Goal: Task Accomplishment & Management: Use online tool/utility

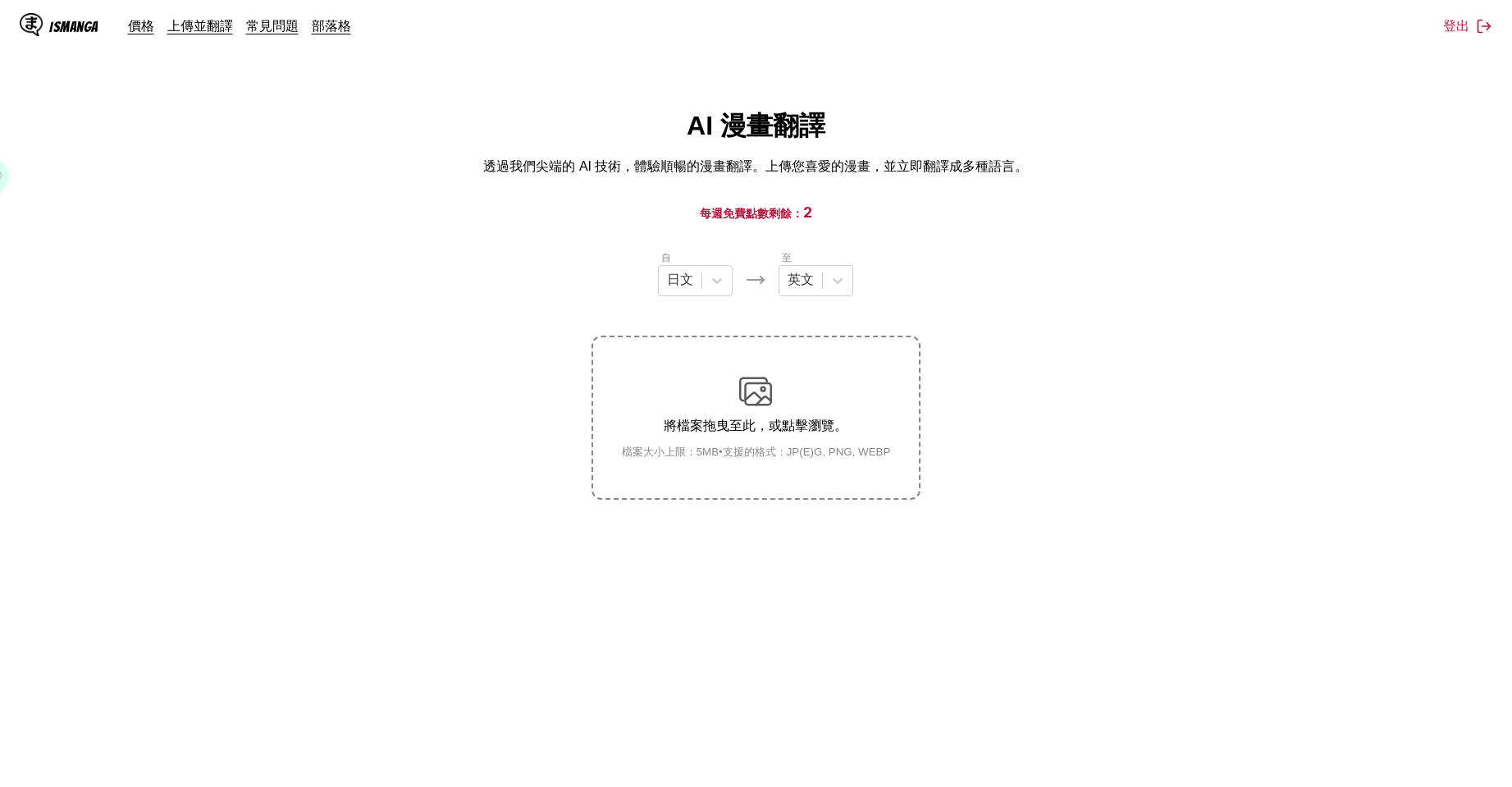
click at [1337, 445] on section "自 日文 至 英文 將檔案拖曳至此，或點擊瀏覽。 檔案大小上限：5MB • 支援的格式：JP(E)G, PNG, WEBP" at bounding box center [756, 375] width 1486 height 251
click at [818, 278] on div "英文" at bounding box center [800, 280] width 43 height 24
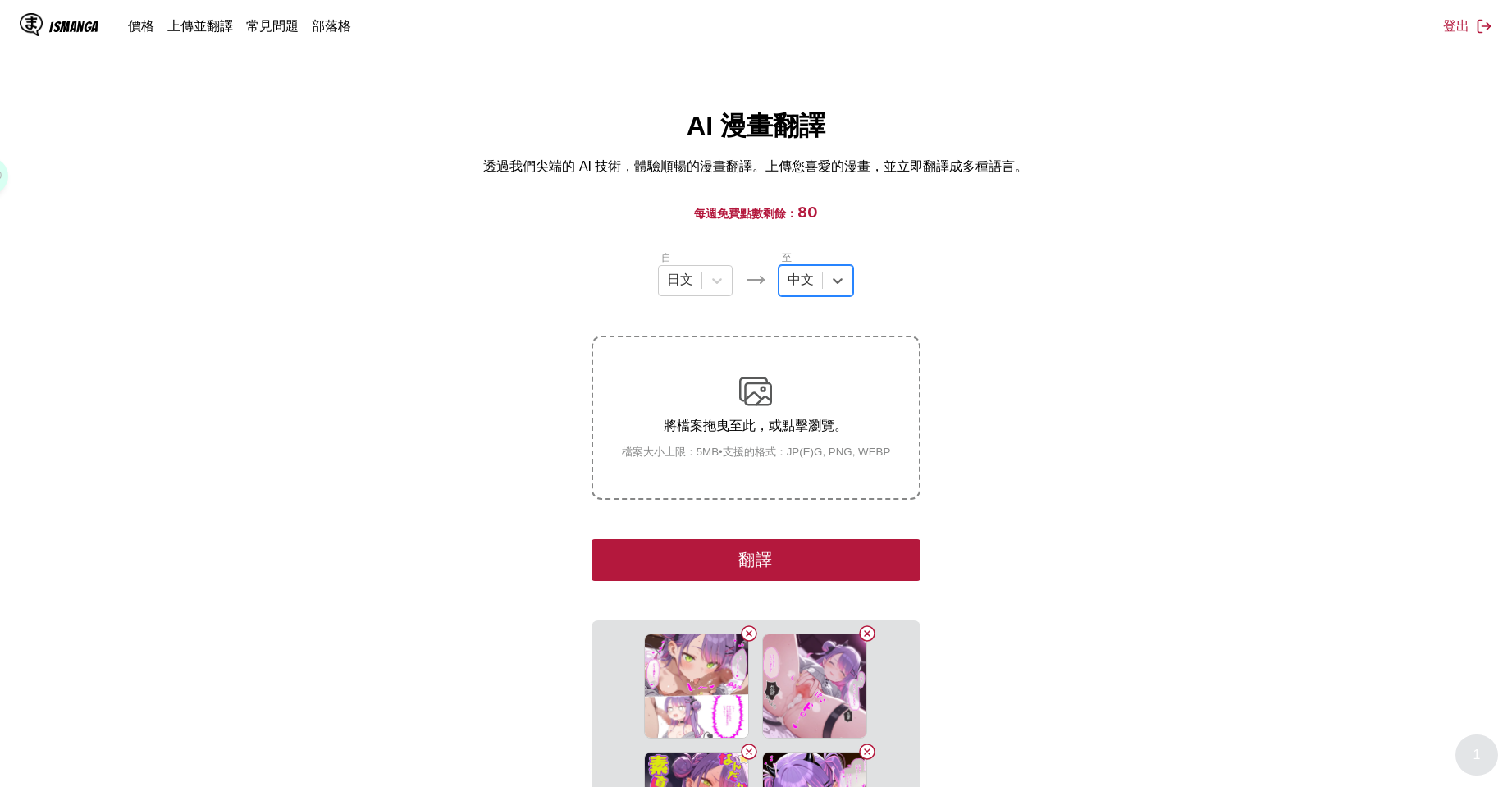
click at [836, 545] on button "翻譯" at bounding box center [756, 560] width 328 height 42
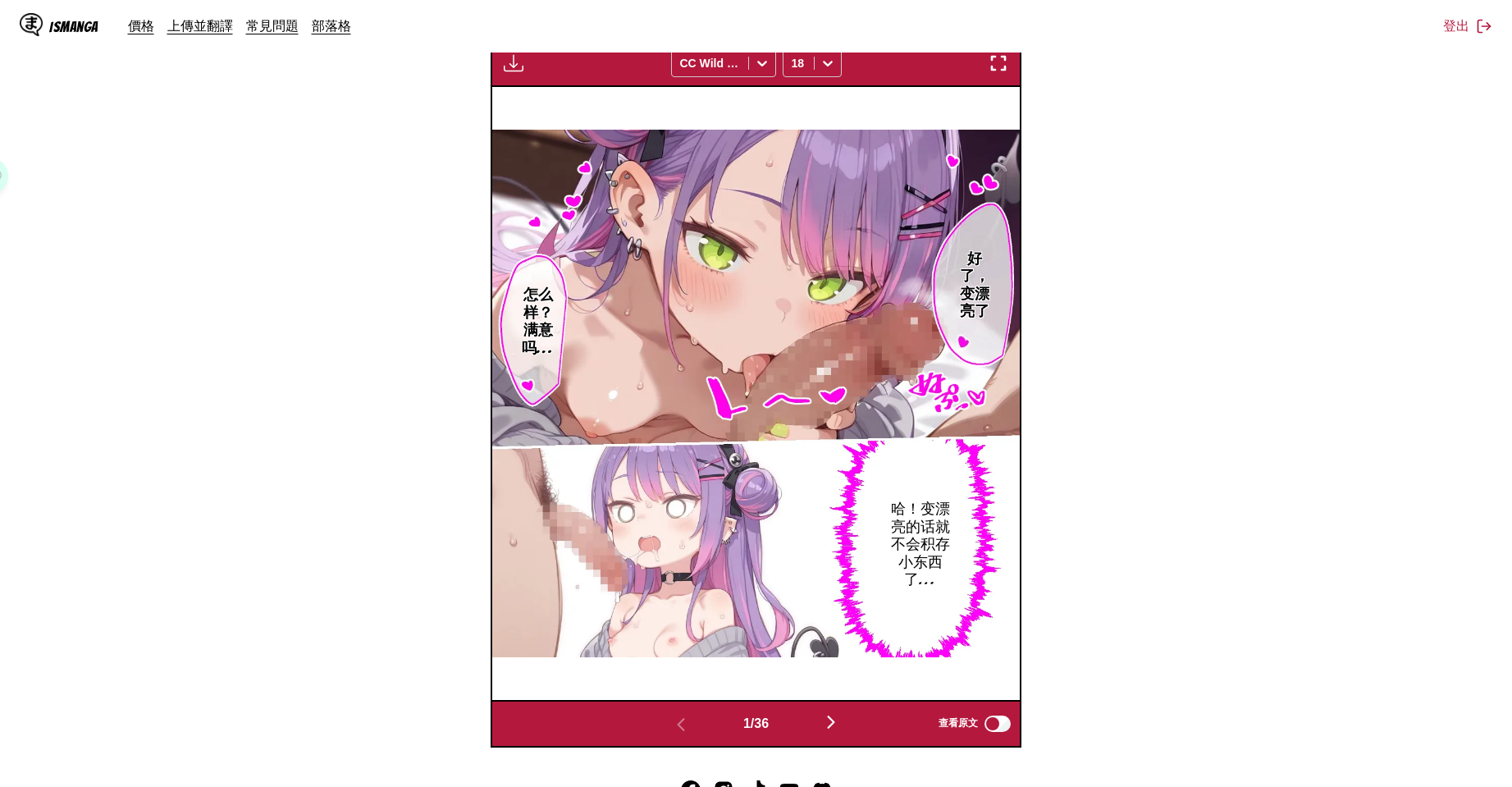
scroll to position [583, 0]
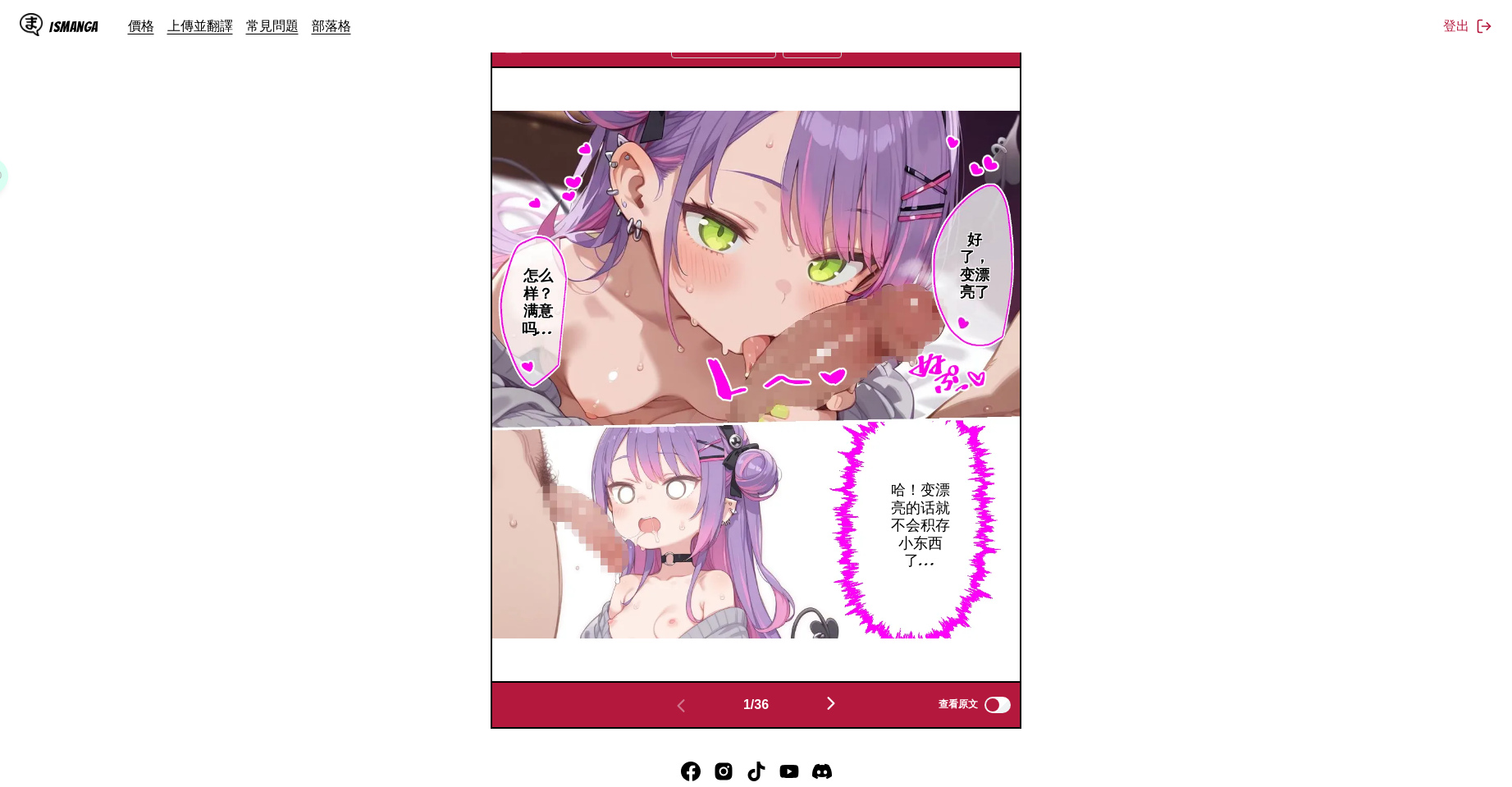
click at [837, 710] on img "button" at bounding box center [831, 703] width 19 height 19
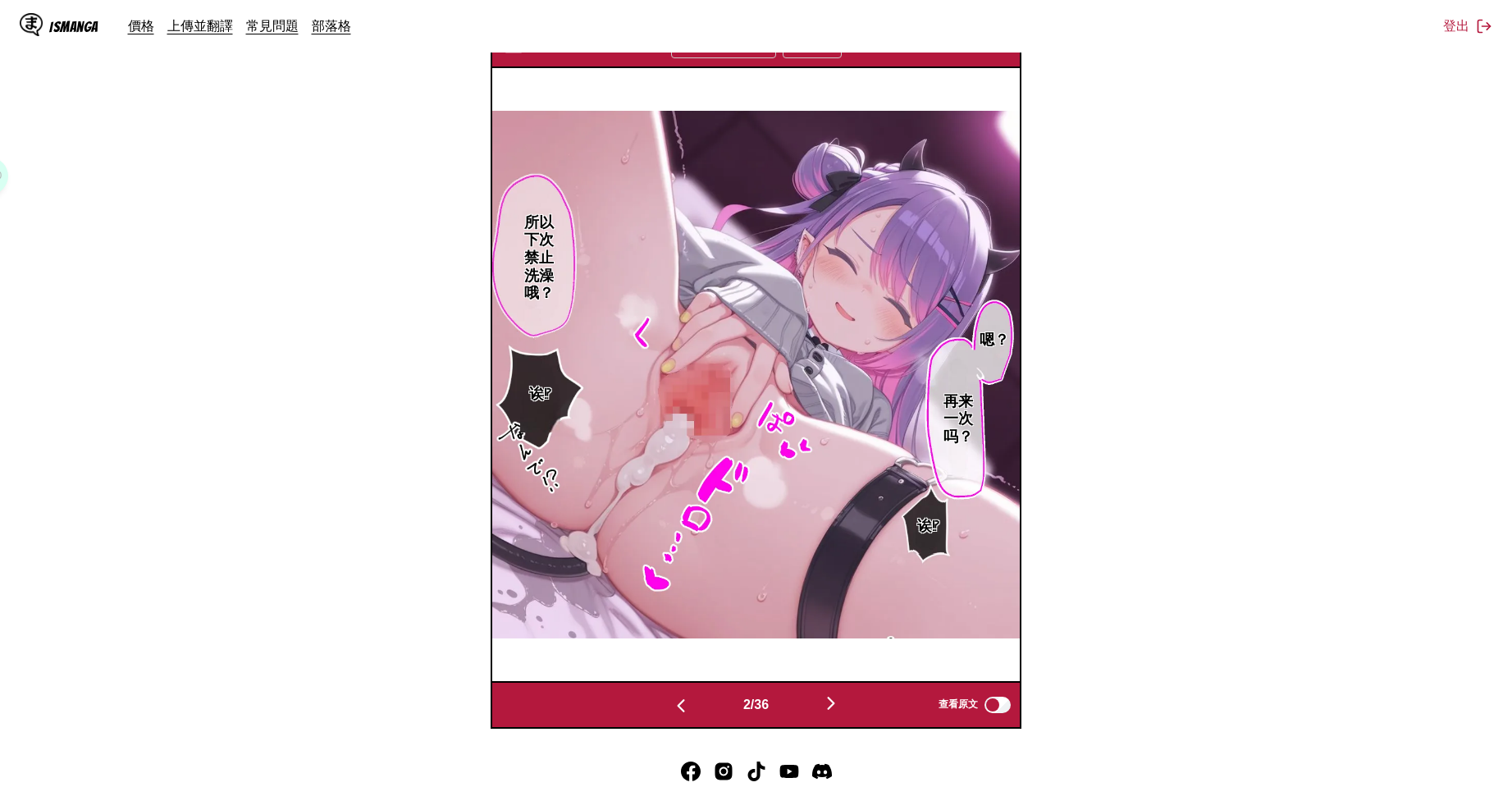
click at [837, 710] on img "button" at bounding box center [831, 703] width 19 height 19
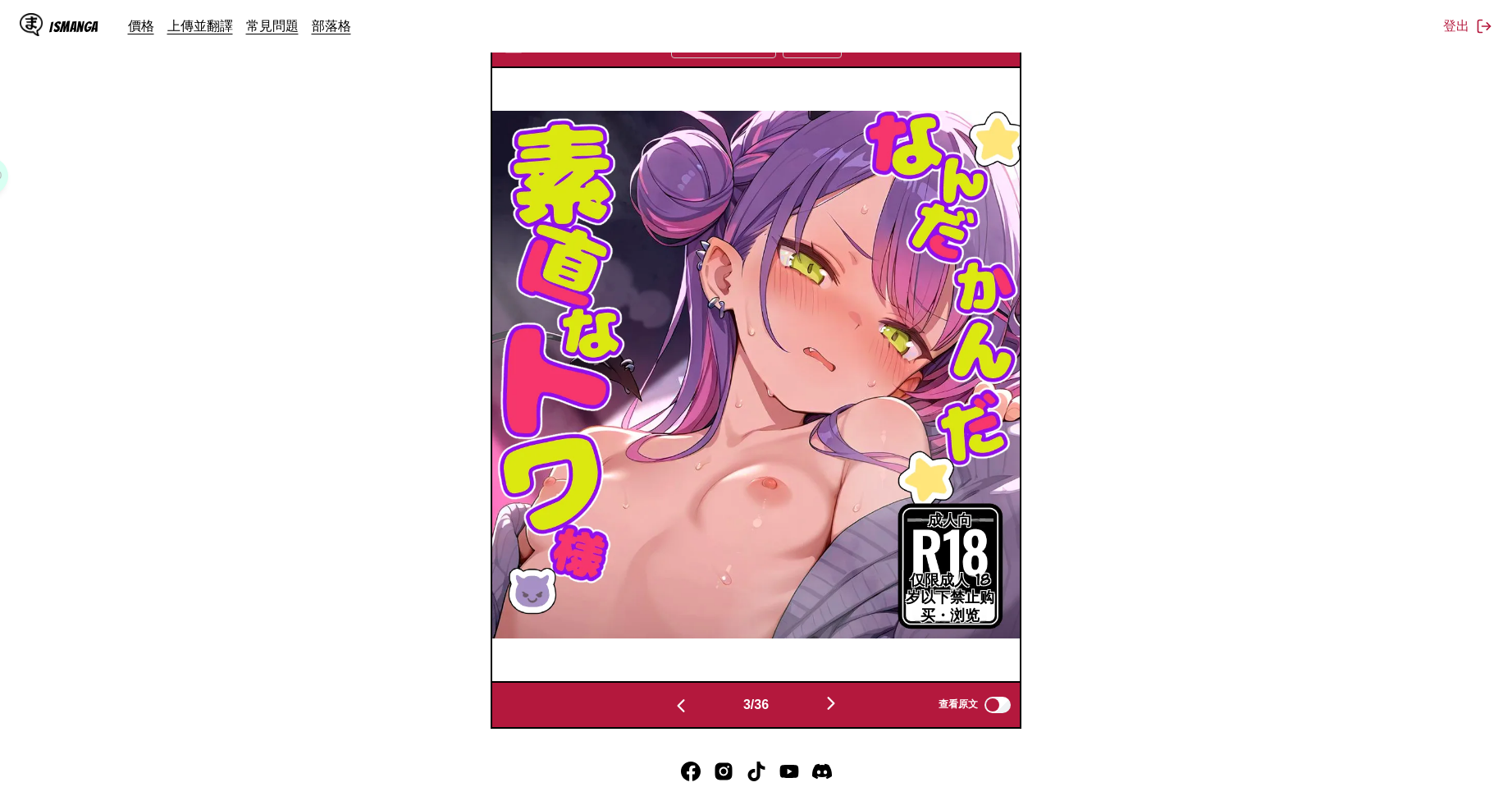
click at [837, 710] on img "button" at bounding box center [831, 703] width 19 height 19
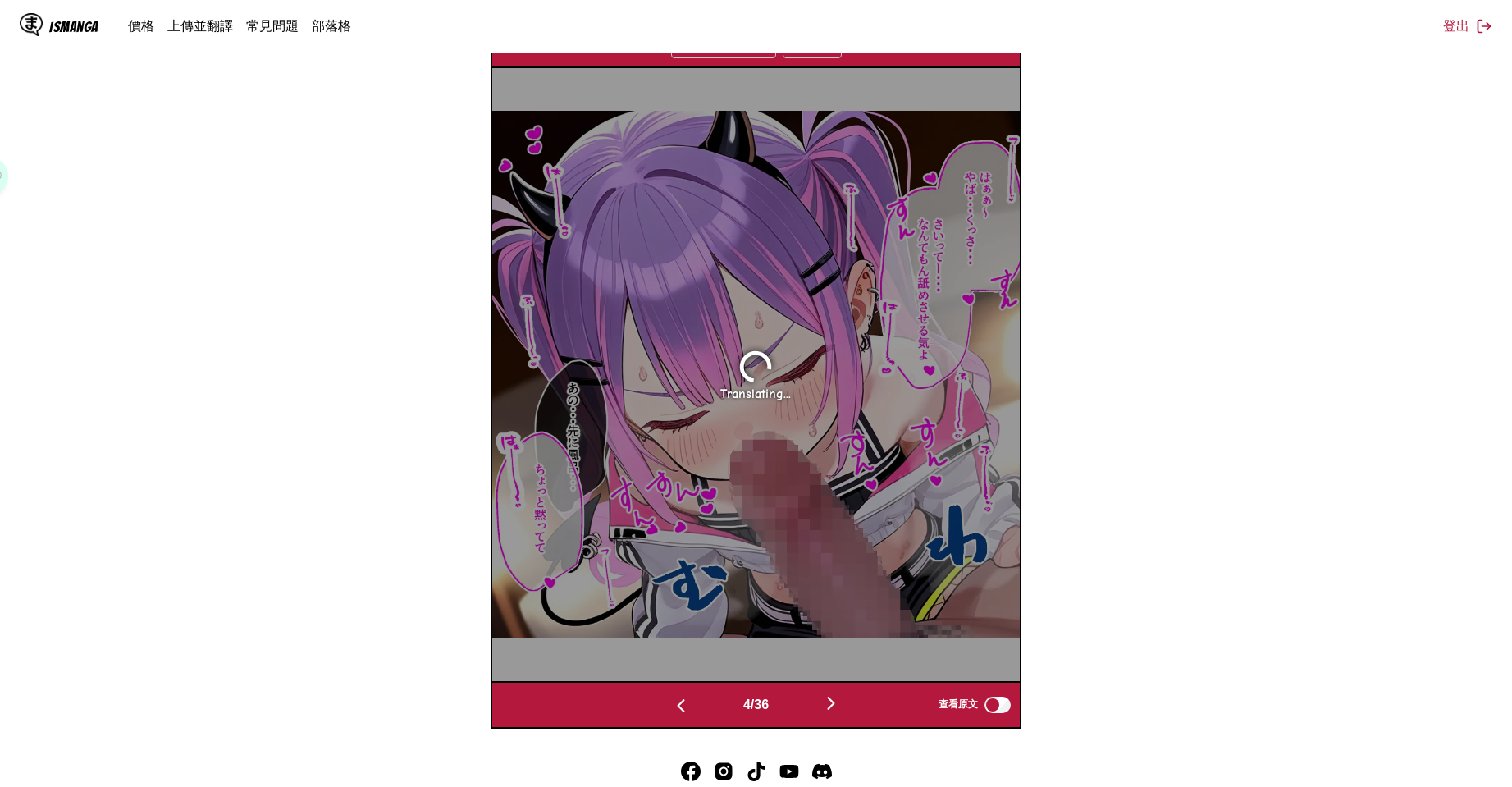
click at [837, 710] on img "button" at bounding box center [831, 703] width 19 height 19
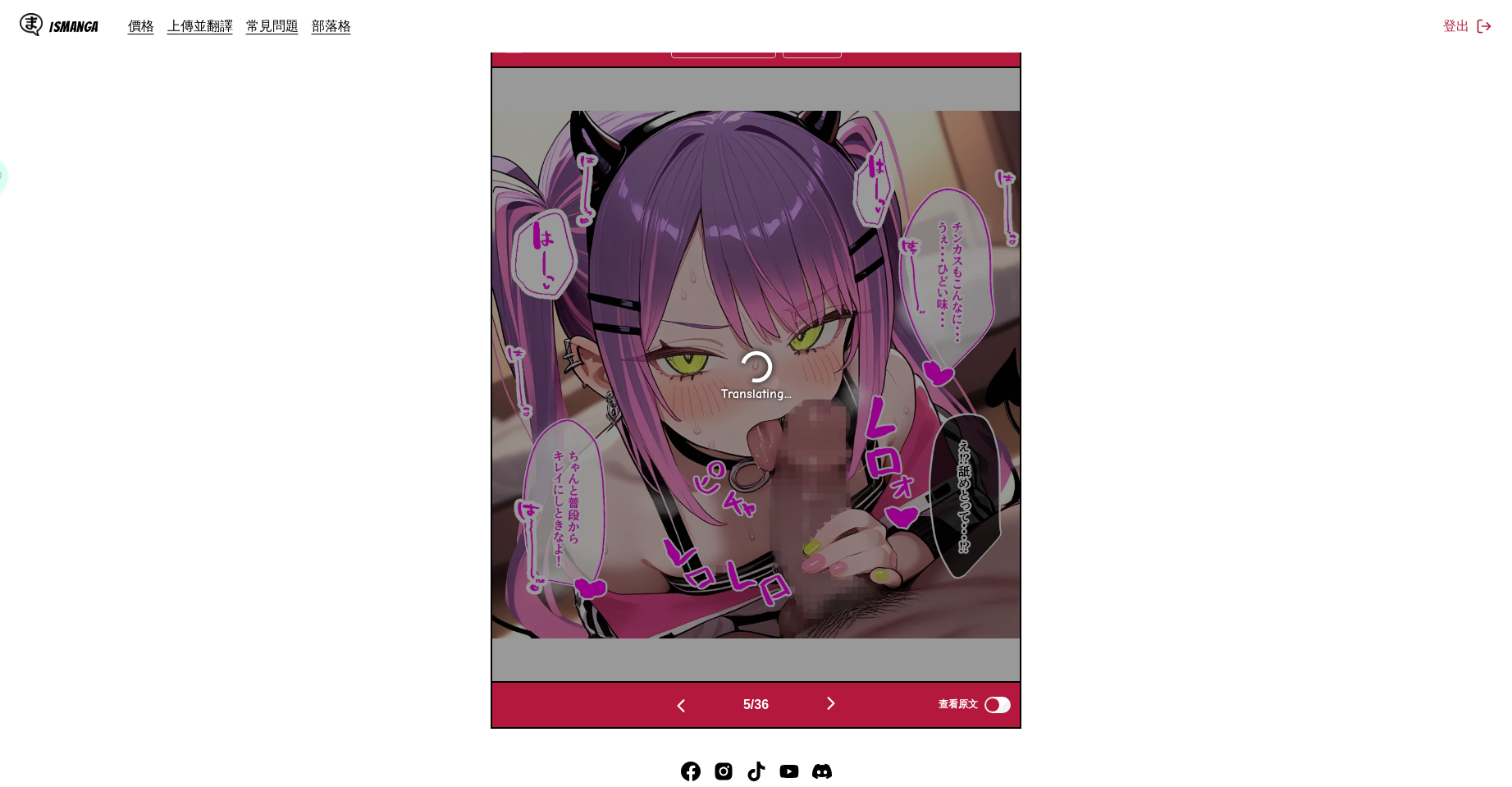
click at [837, 710] on img "button" at bounding box center [831, 703] width 19 height 19
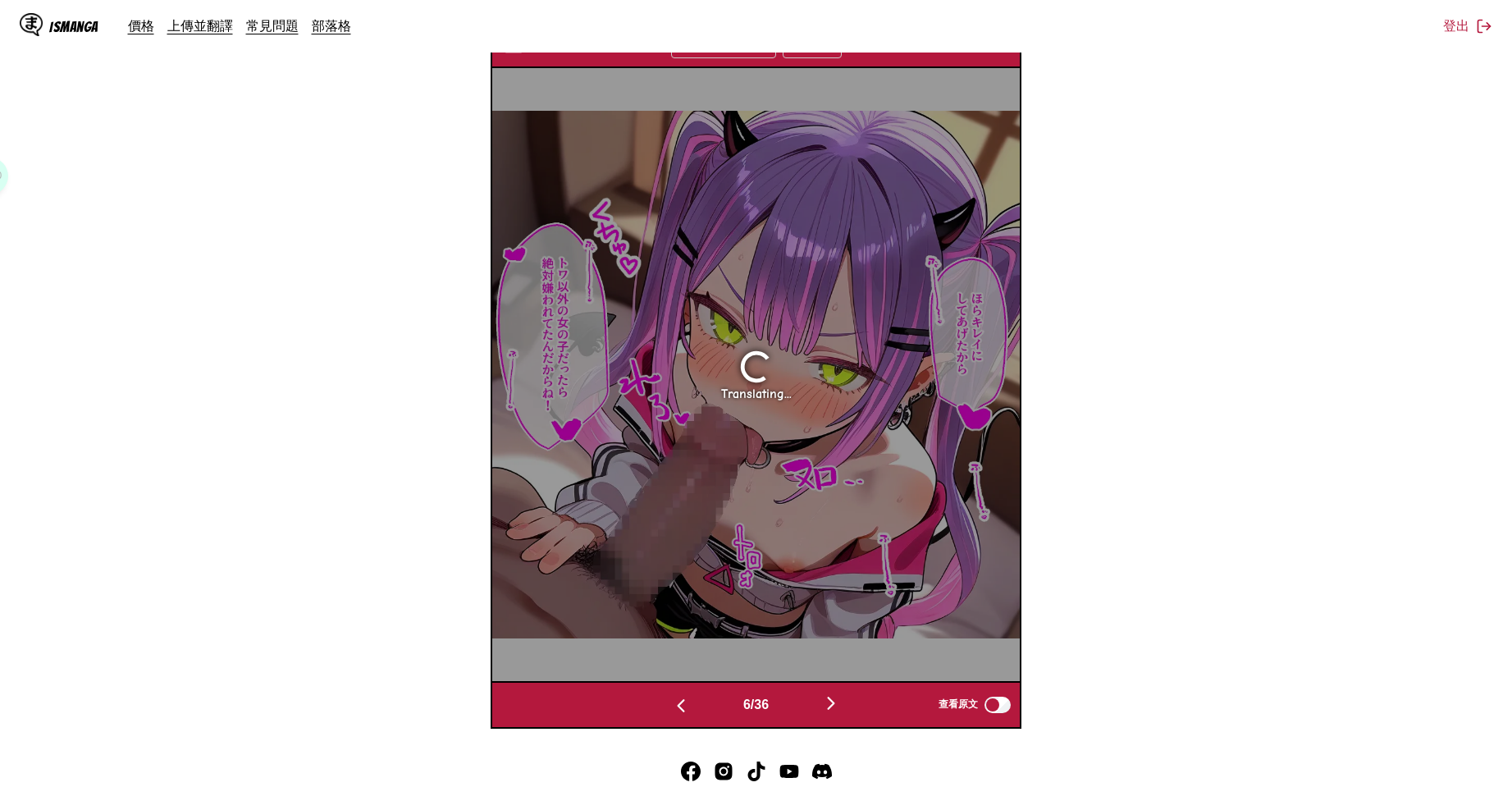
click at [837, 710] on img "button" at bounding box center [831, 703] width 19 height 19
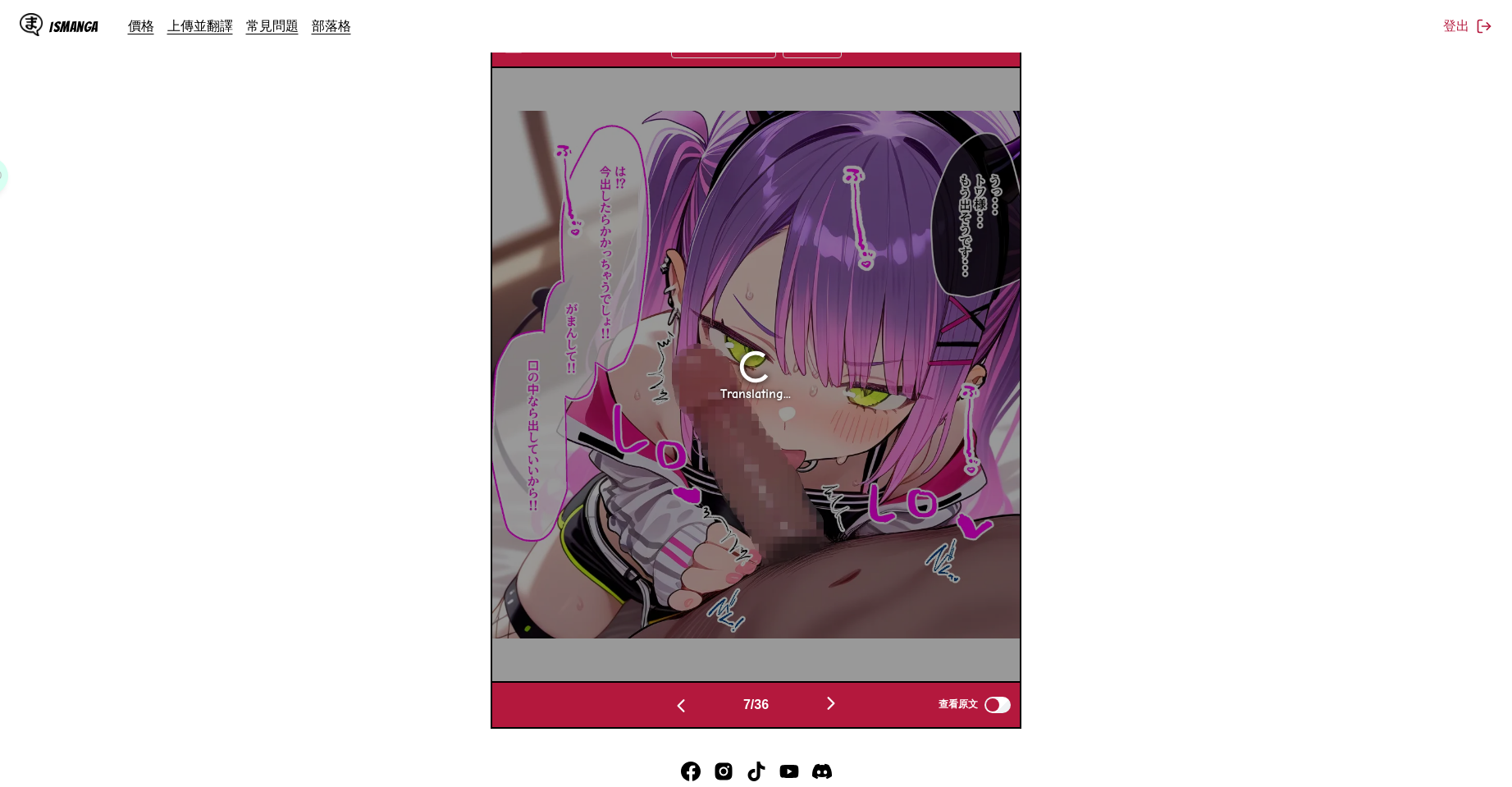
click at [837, 710] on img "button" at bounding box center [831, 703] width 19 height 19
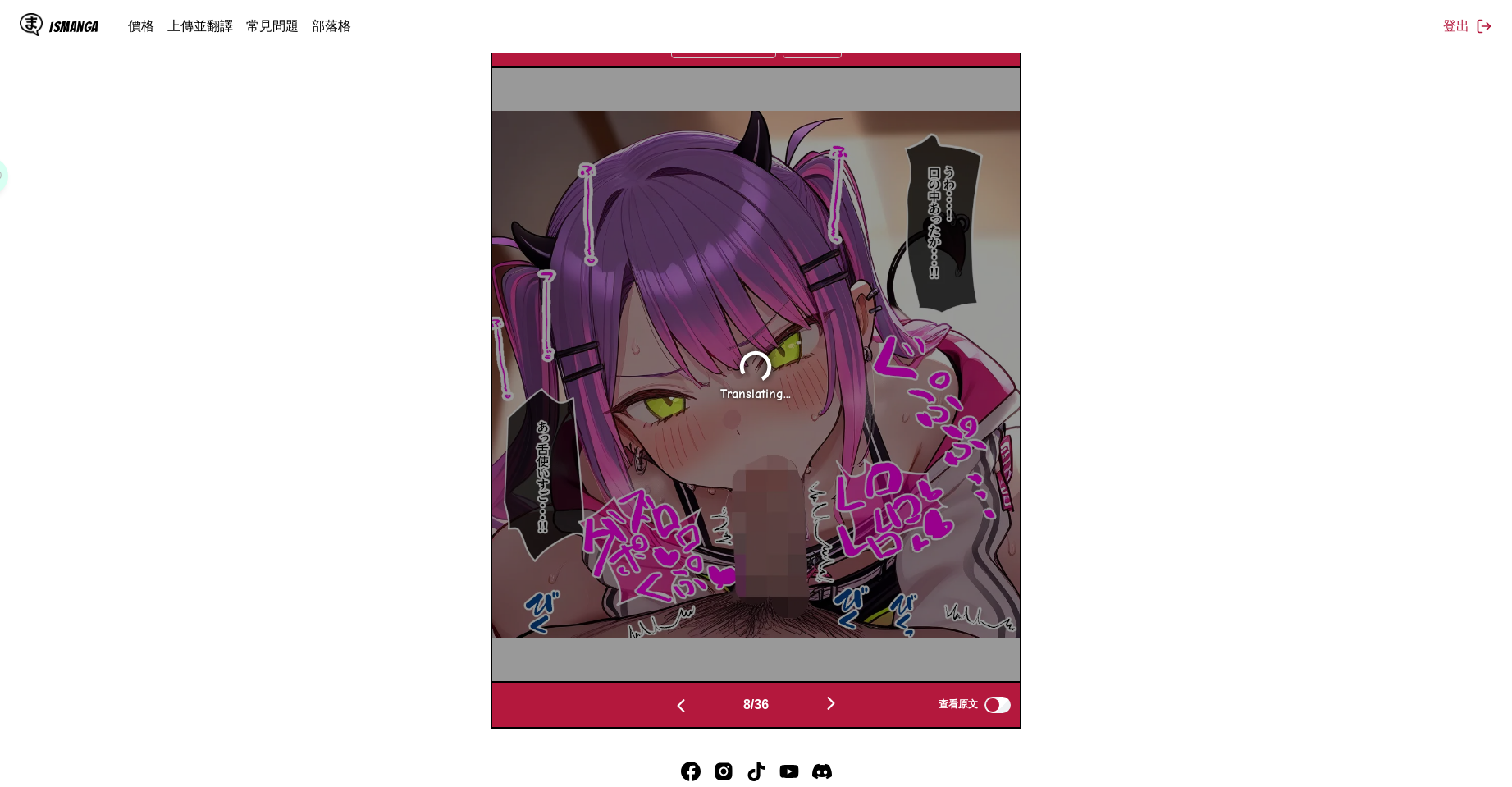
click at [837, 710] on img "button" at bounding box center [831, 703] width 19 height 19
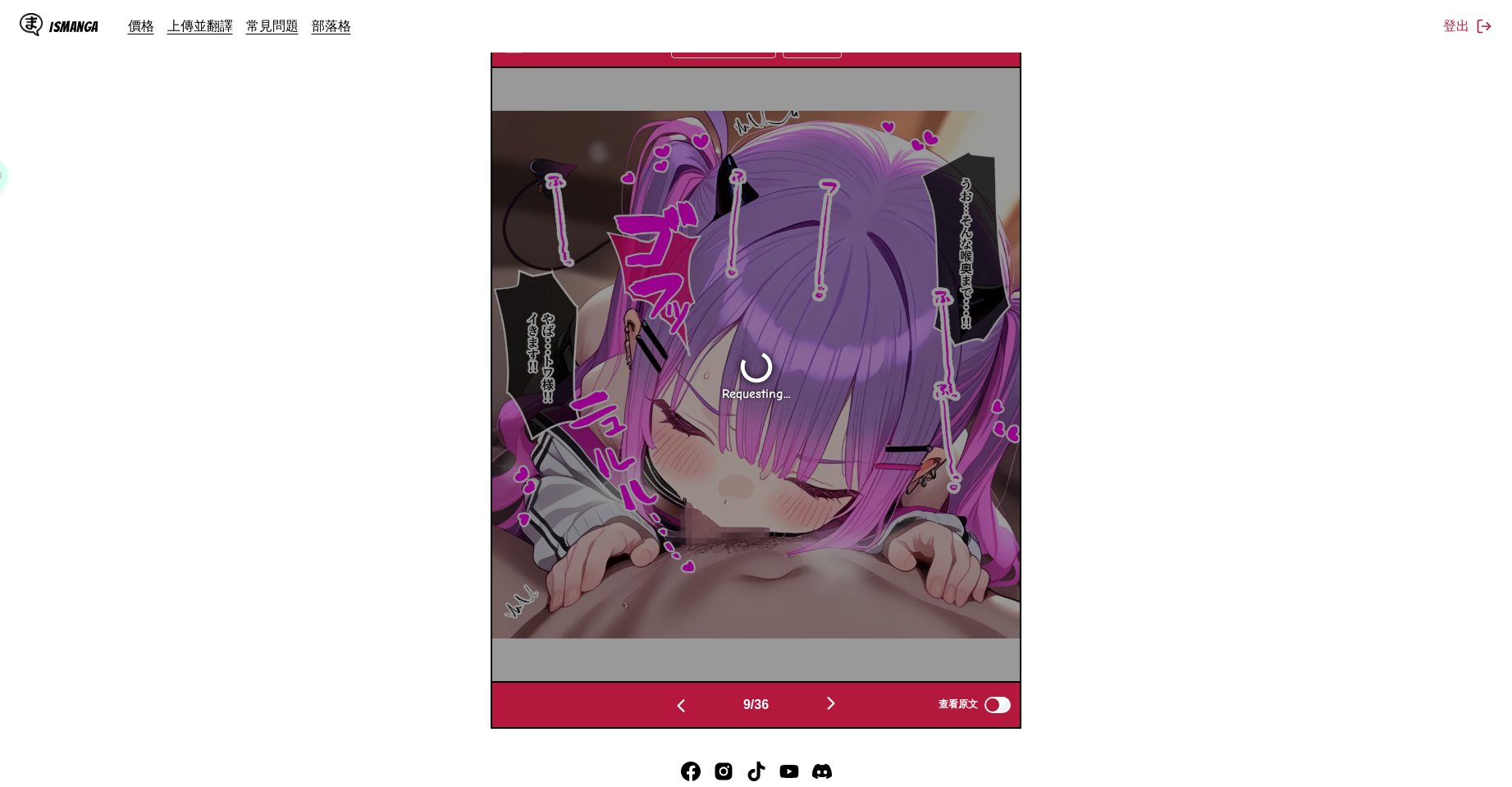
click at [837, 710] on img "button" at bounding box center [831, 703] width 19 height 19
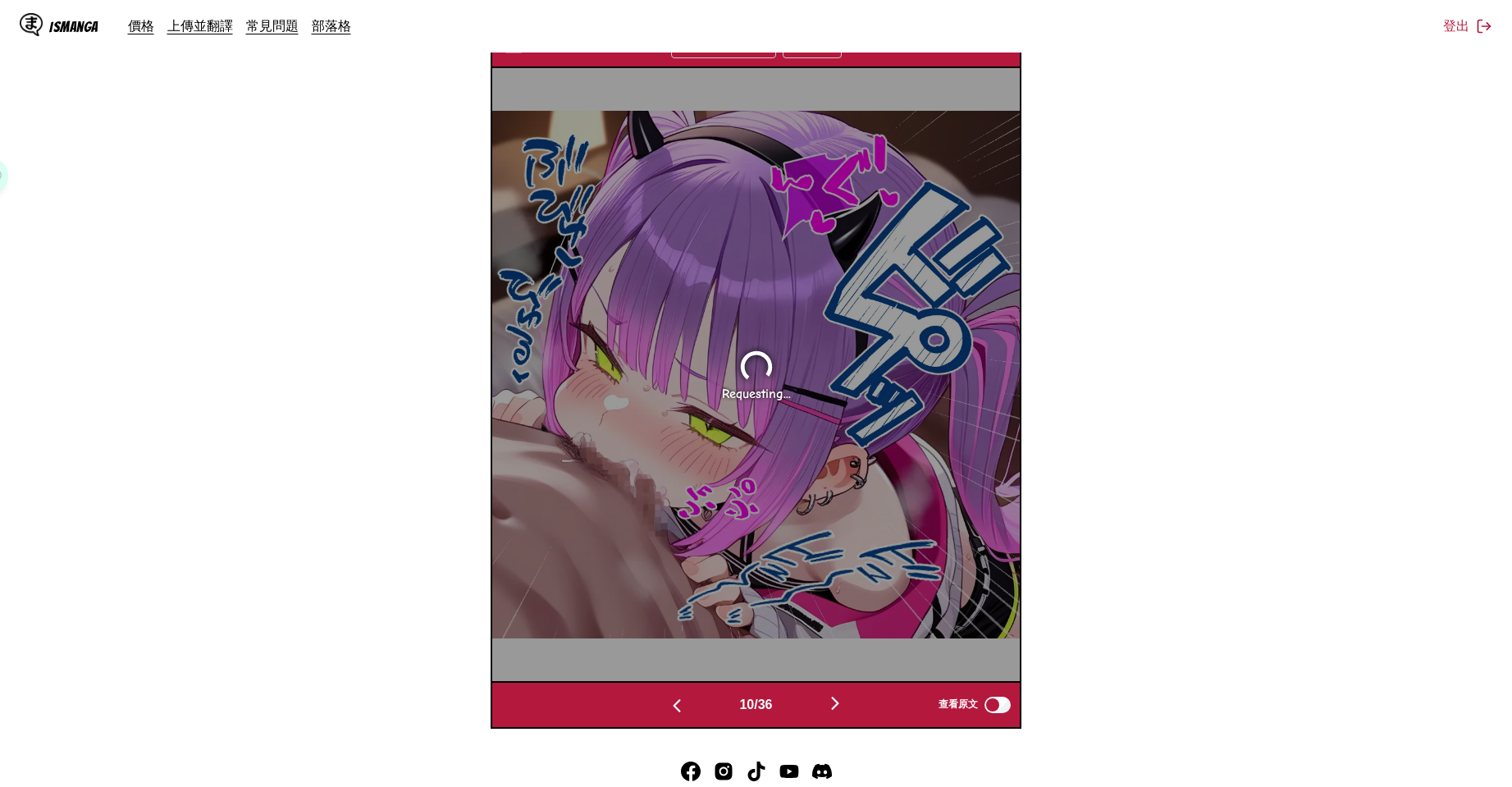
click at [837, 710] on img "button" at bounding box center [835, 703] width 19 height 19
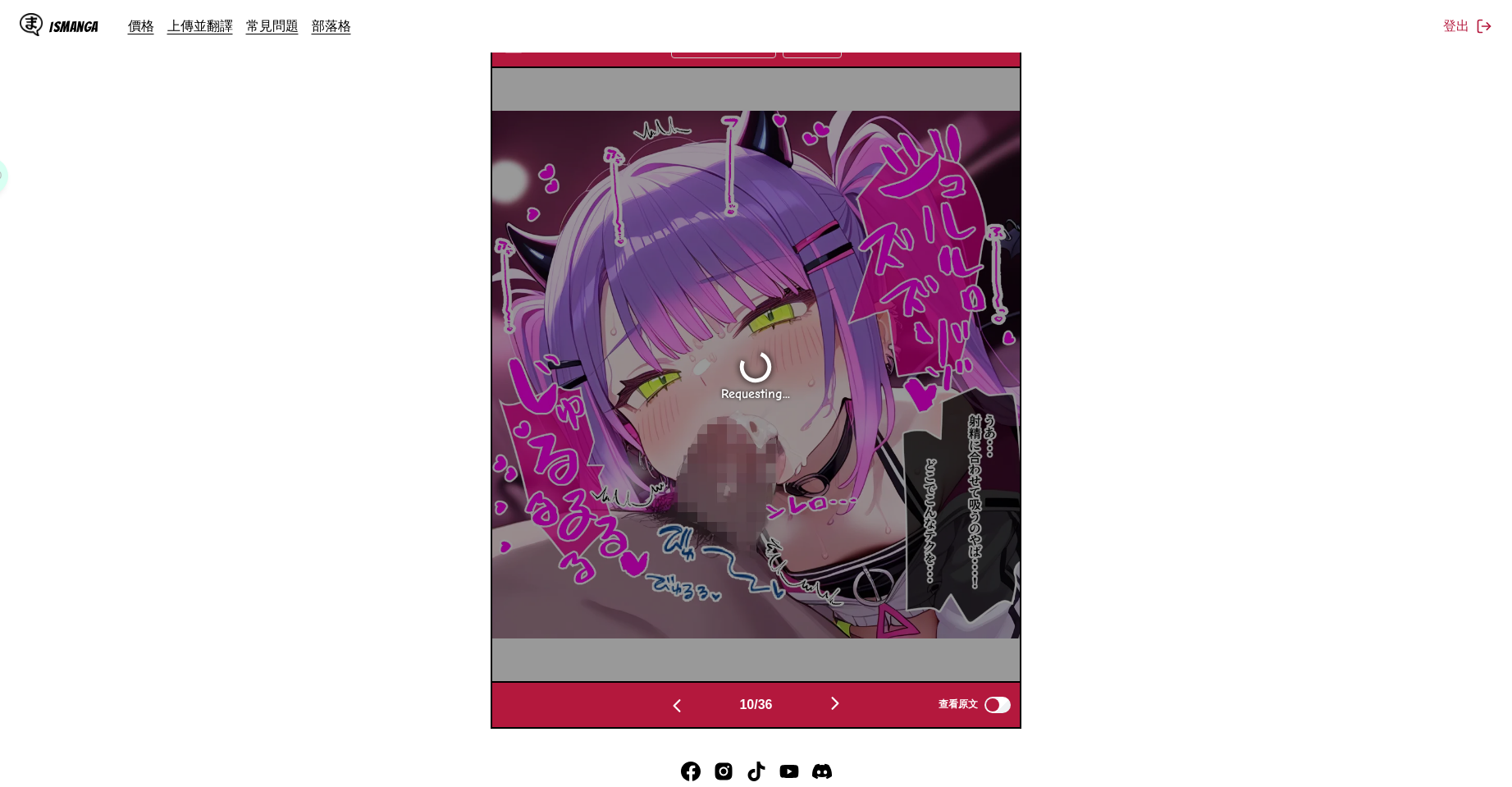
click at [837, 710] on img "button" at bounding box center [835, 703] width 19 height 19
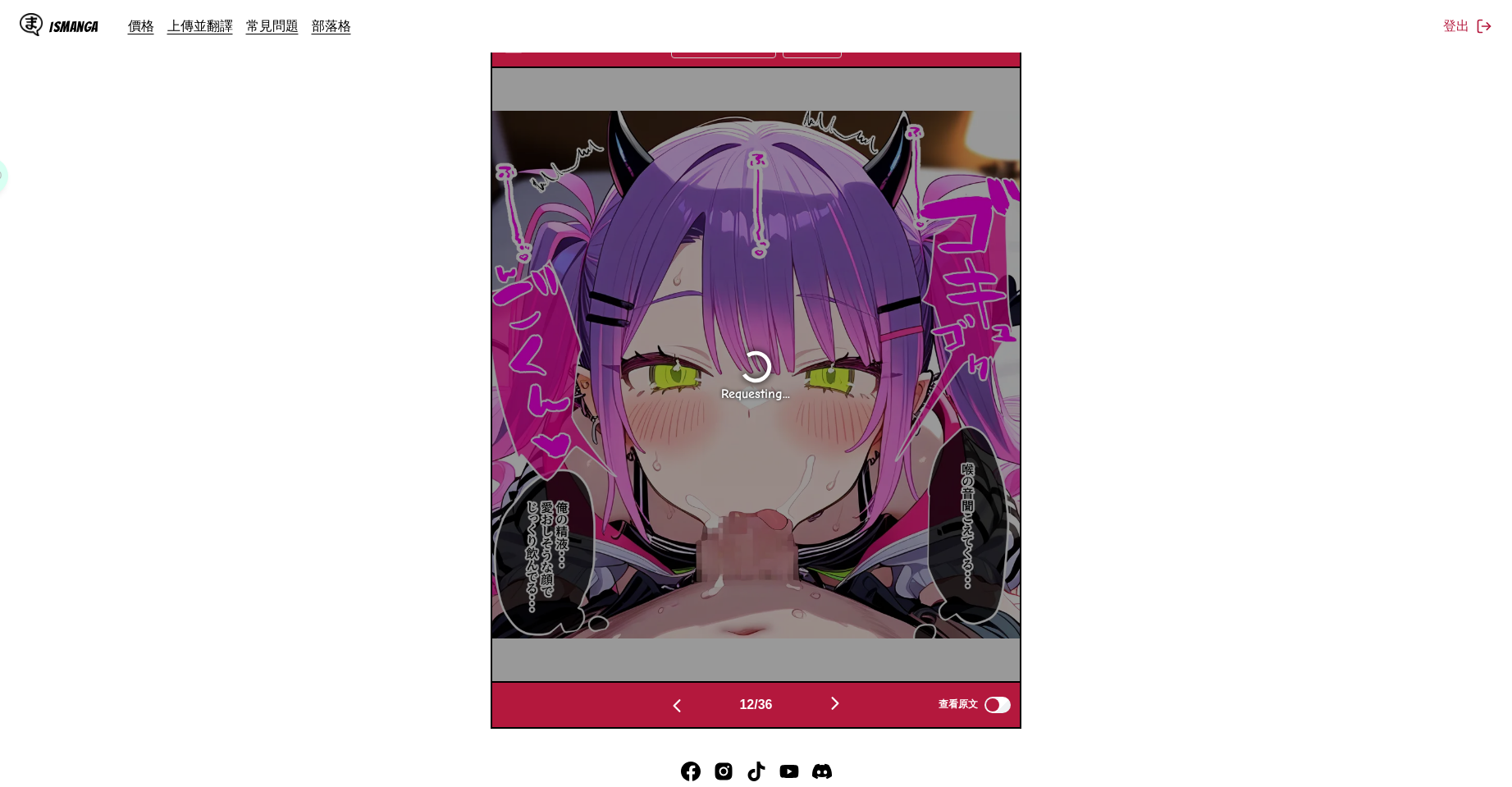
click at [837, 710] on img "button" at bounding box center [835, 703] width 19 height 19
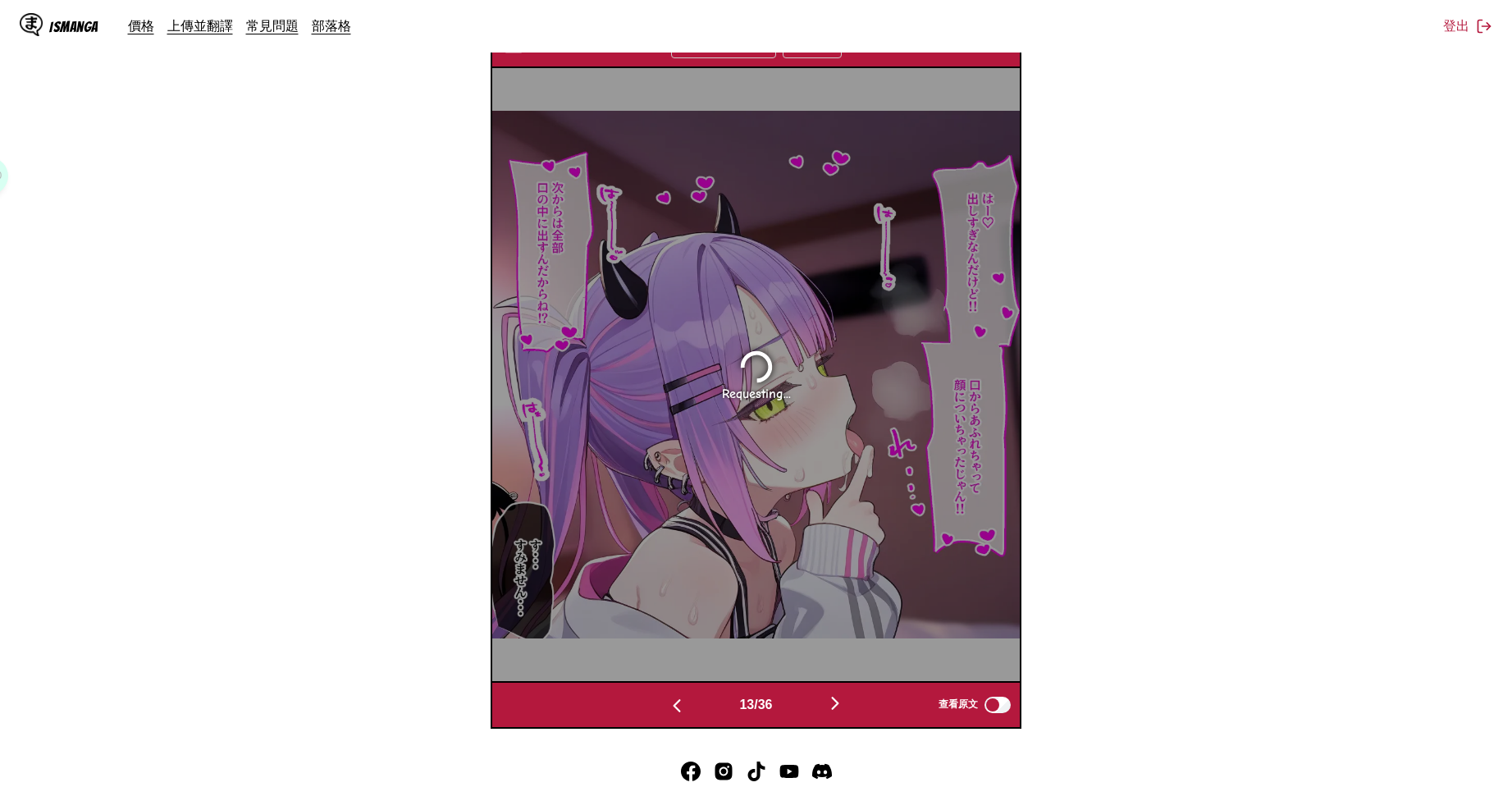
click at [837, 710] on img "button" at bounding box center [835, 703] width 19 height 19
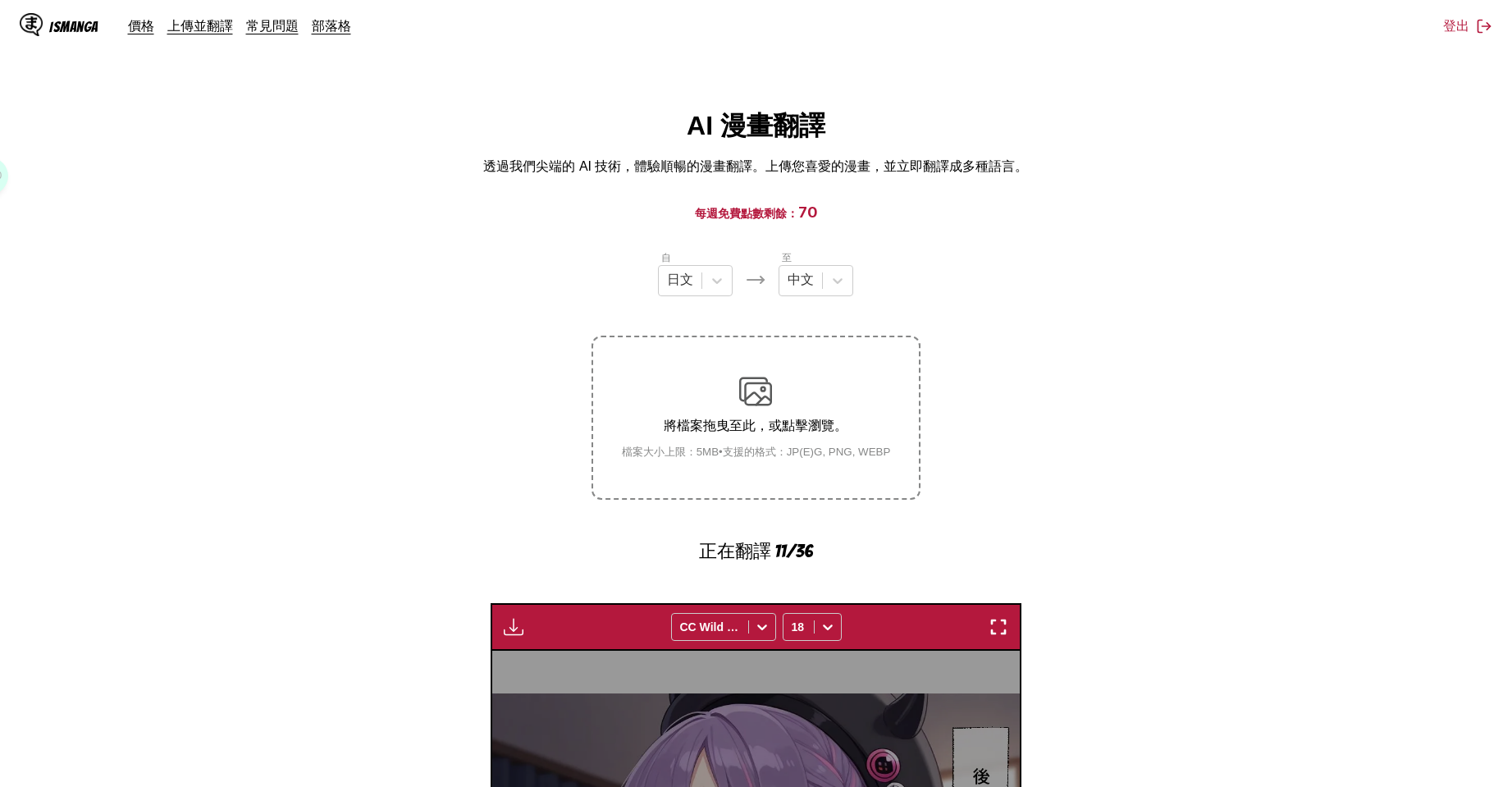
scroll to position [493, 0]
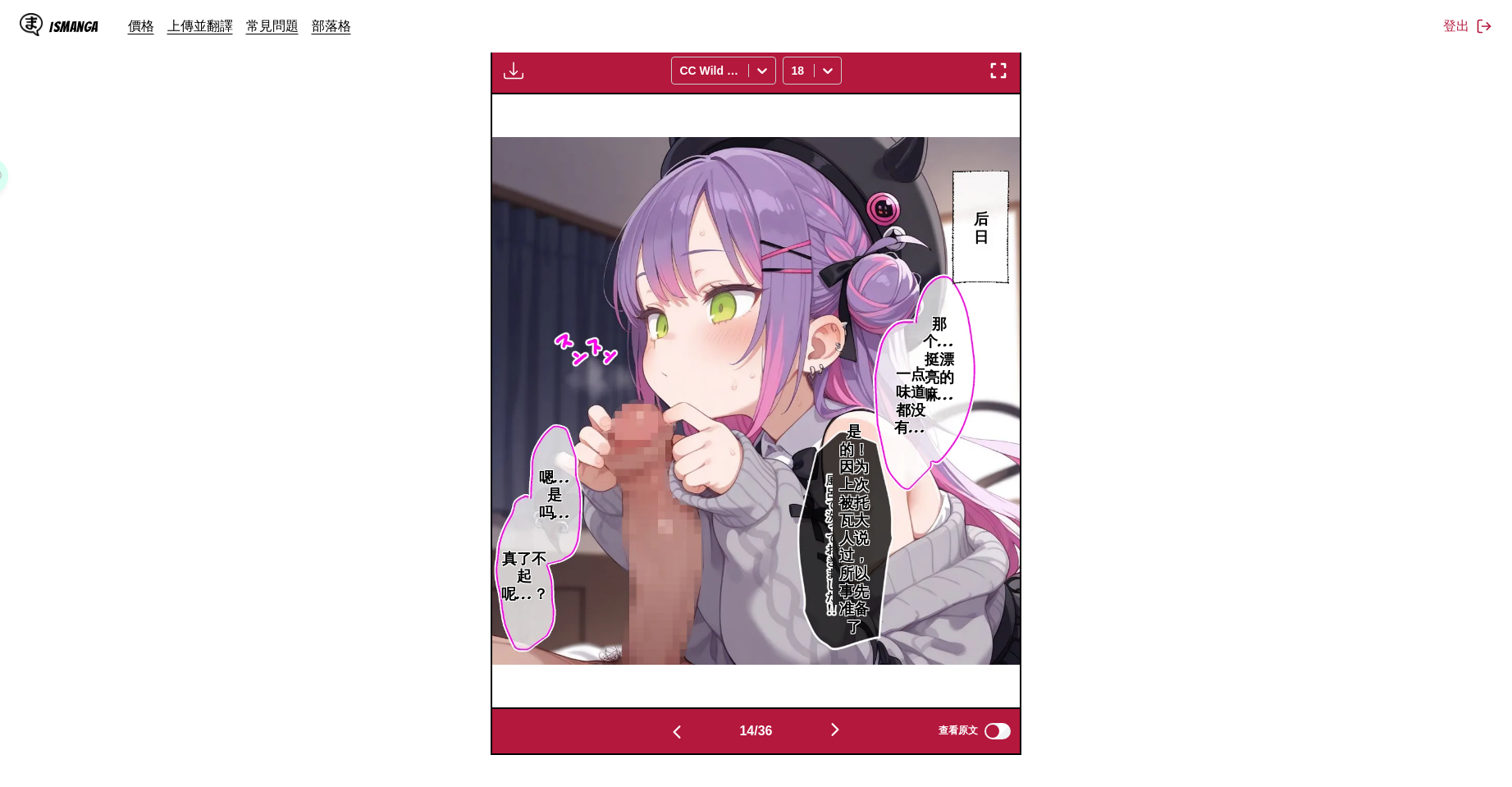
click at [502, 62] on button "button" at bounding box center [514, 70] width 30 height 21
click at [530, 117] on button "下載全部" at bounding box center [557, 126] width 105 height 40
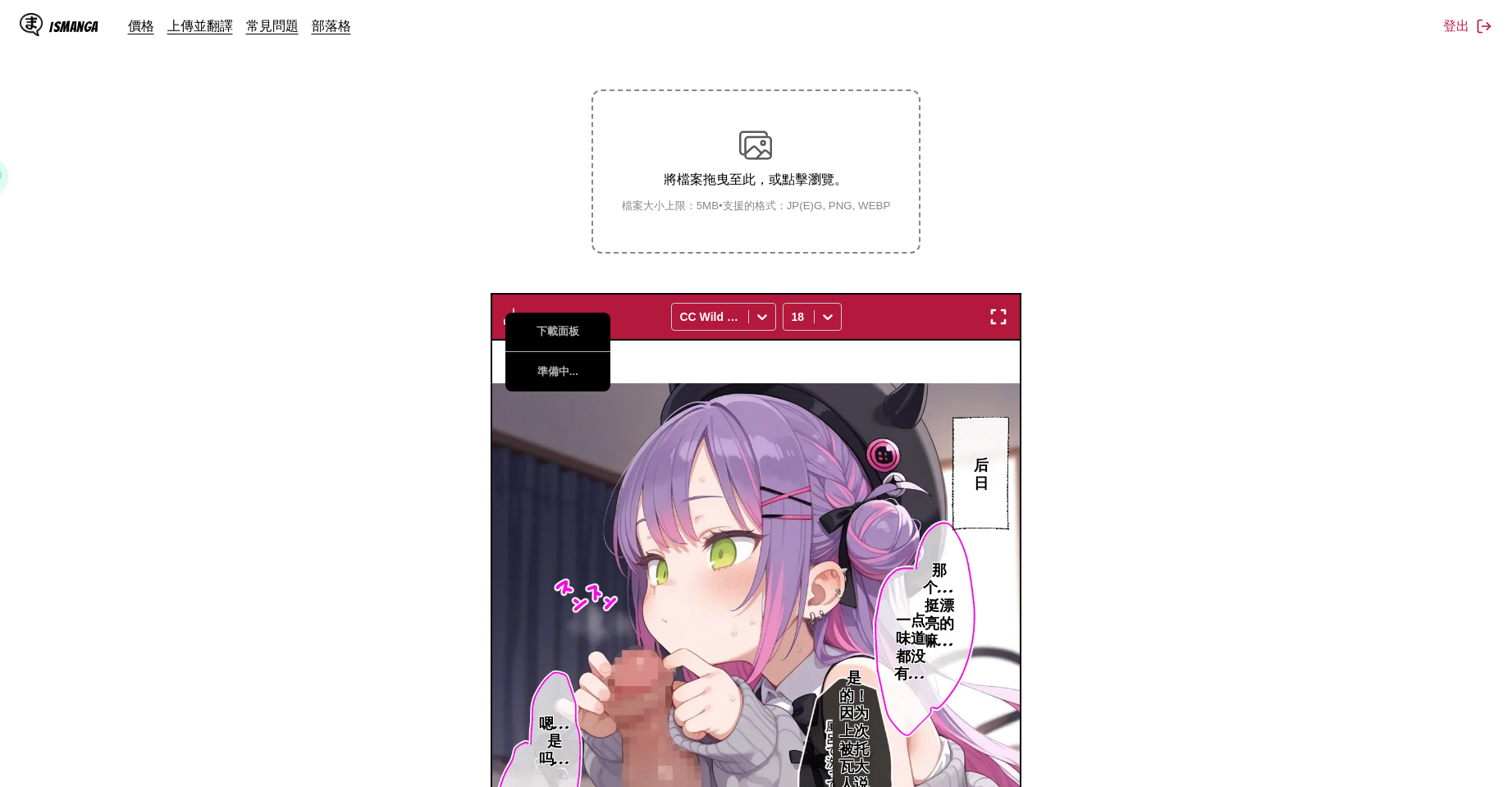
click at [1119, 415] on section "自 日文 至 中文 將檔案拖曳至此，或點擊瀏覽。 檔案大小上限：5MB • 支援的格式：JP(E)G, PNG, WEBP 下載面板 準備中... CC Wi…" at bounding box center [756, 502] width 1486 height 998
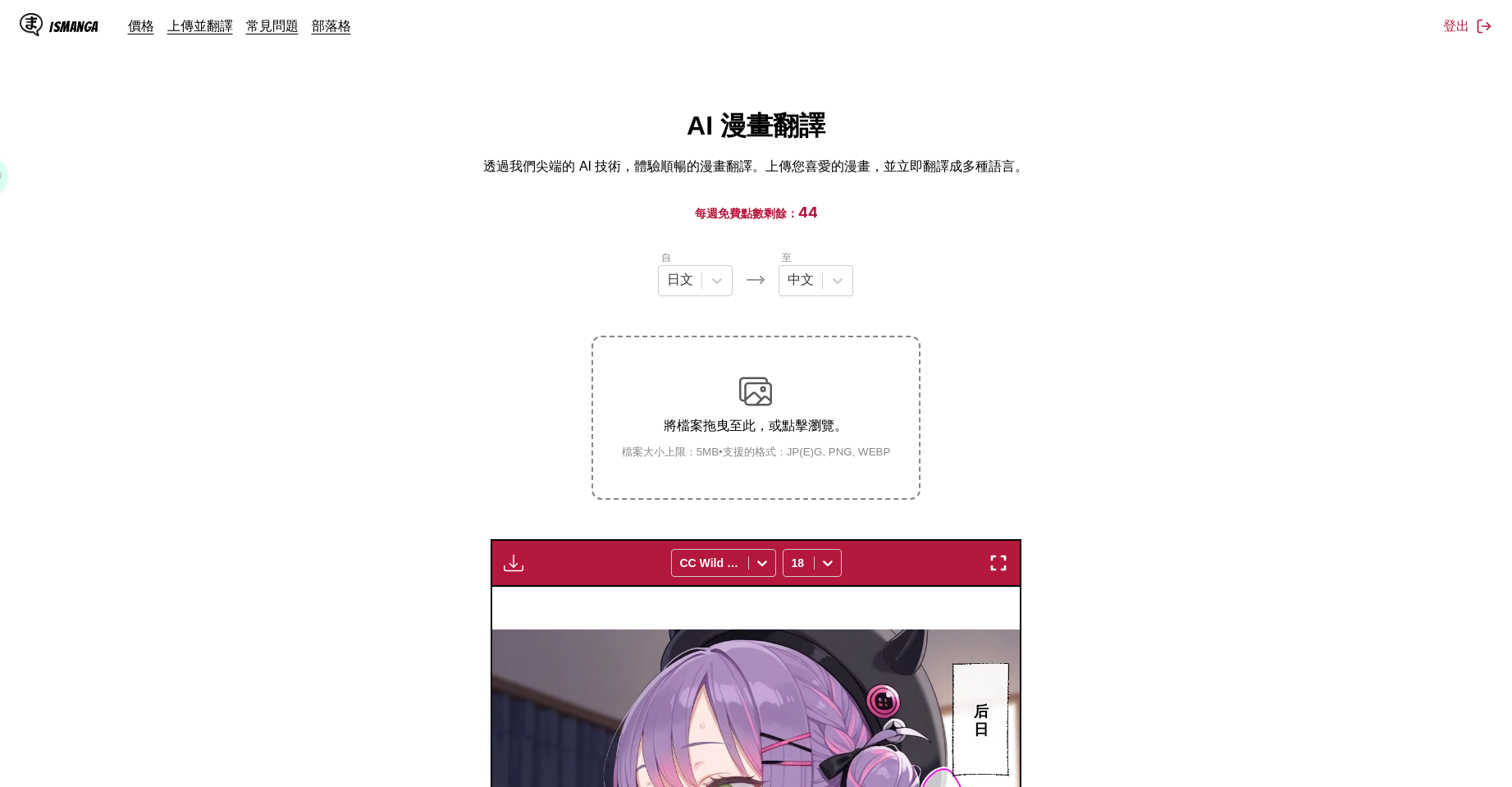
scroll to position [493, 0]
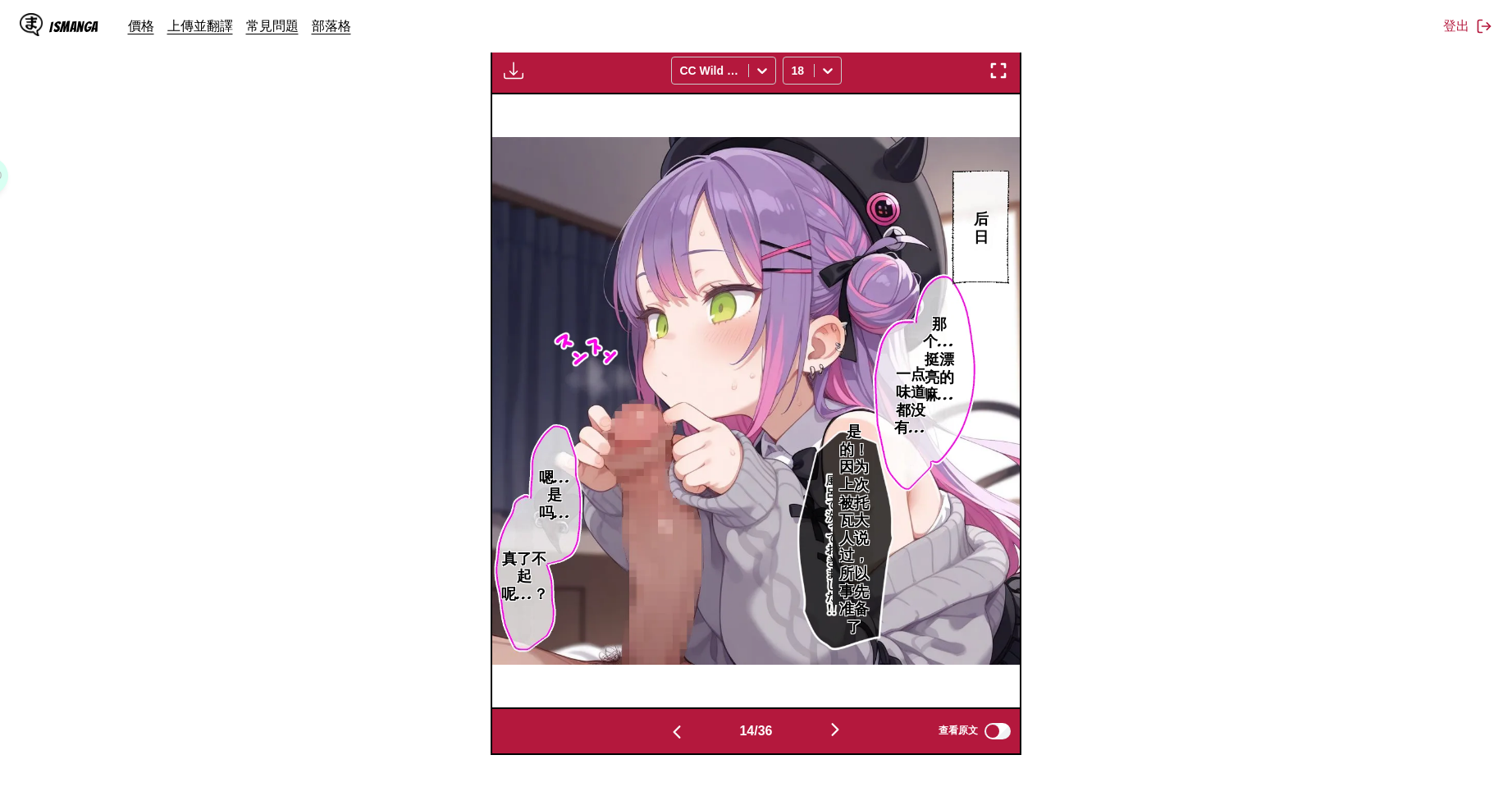
click at [824, 724] on button "button" at bounding box center [835, 730] width 99 height 24
